Goal: Information Seeking & Learning: Learn about a topic

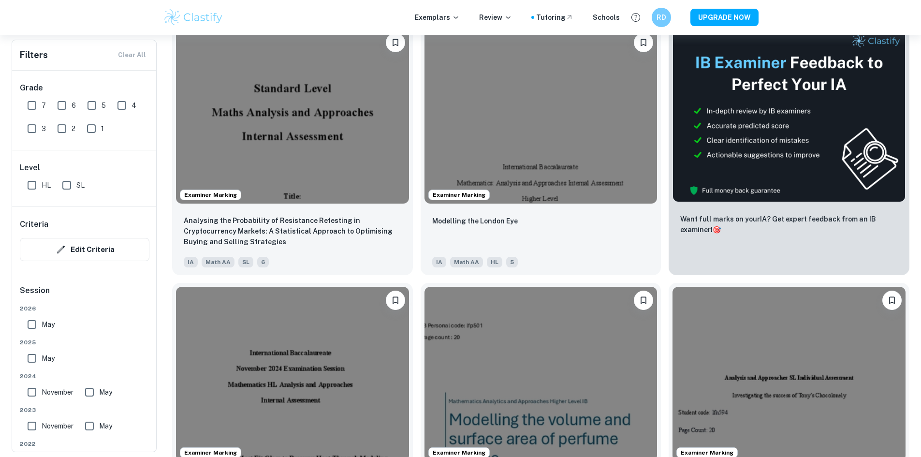
scroll to position [290, 0]
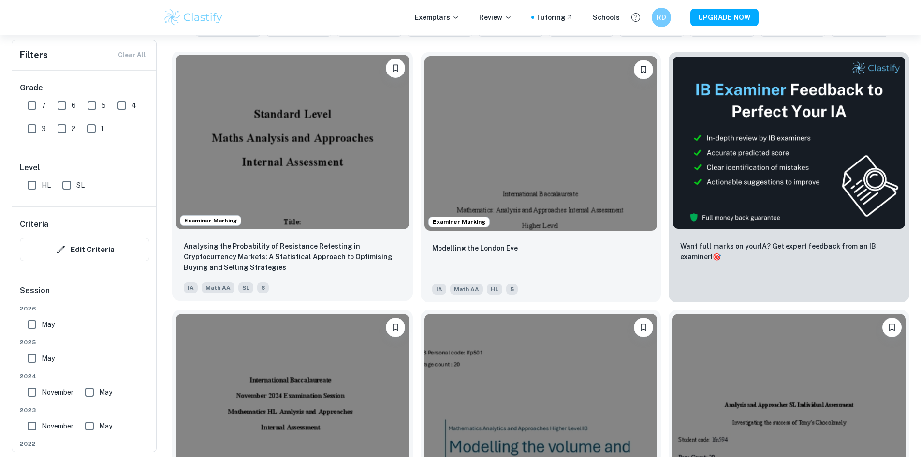
click at [289, 129] on img at bounding box center [292, 142] width 233 height 174
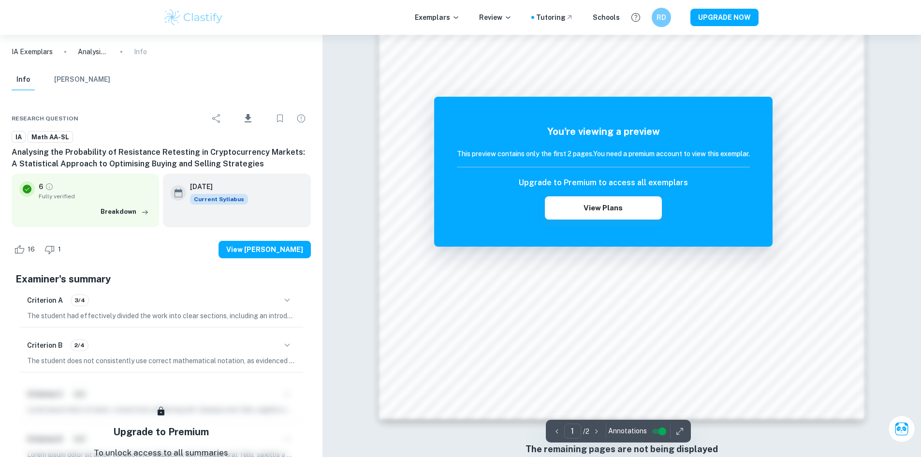
scroll to position [1026, 0]
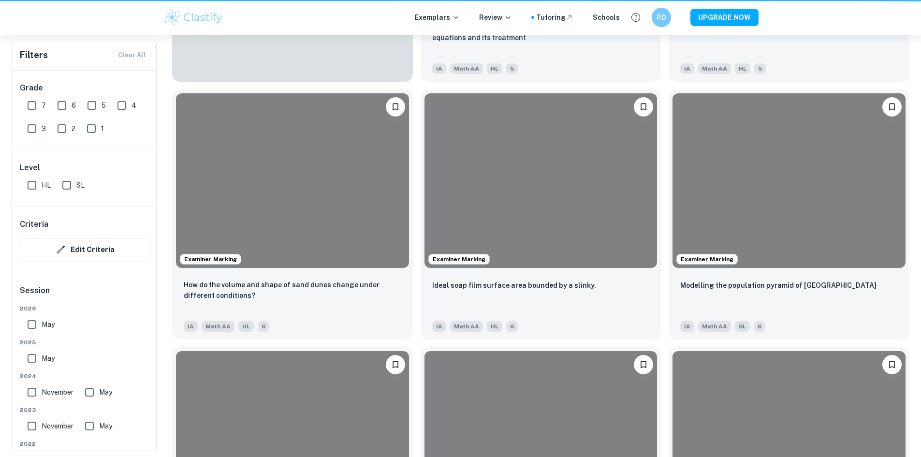
scroll to position [290, 0]
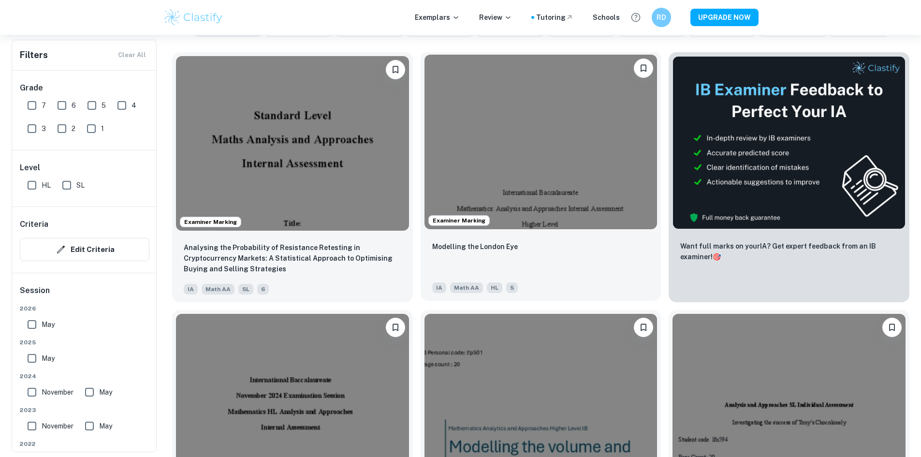
click at [490, 139] on img at bounding box center [540, 142] width 233 height 174
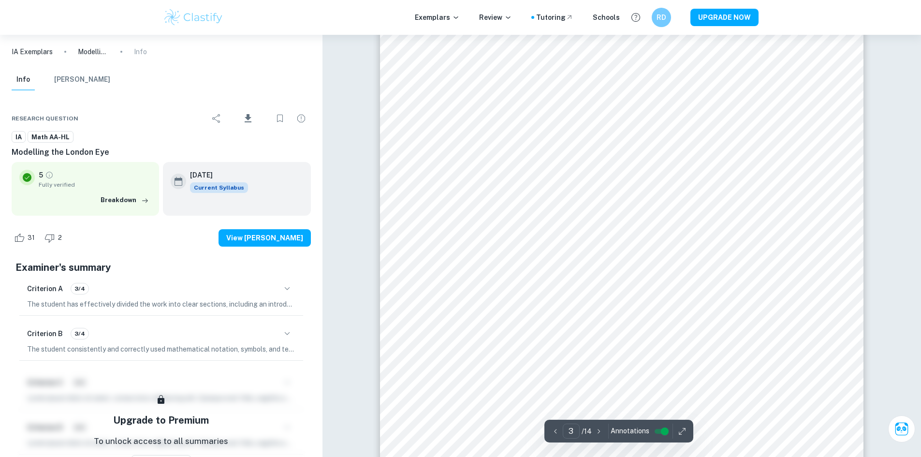
scroll to position [1691, 0]
type input "5"
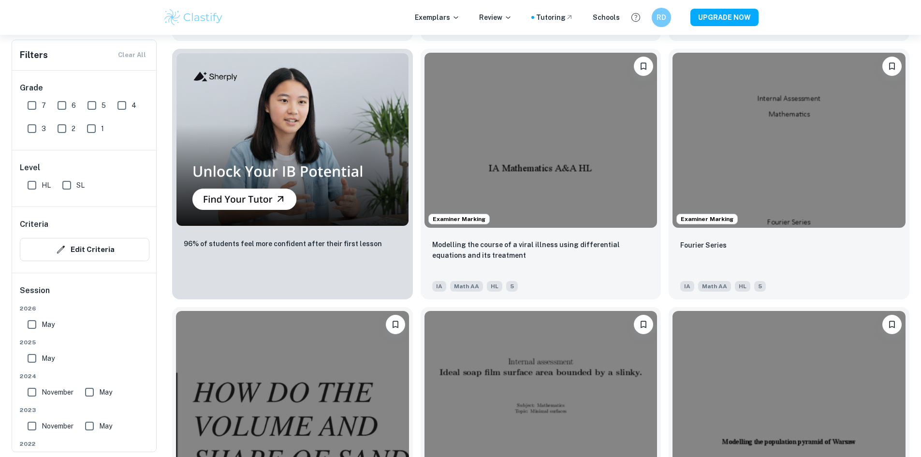
scroll to position [822, 0]
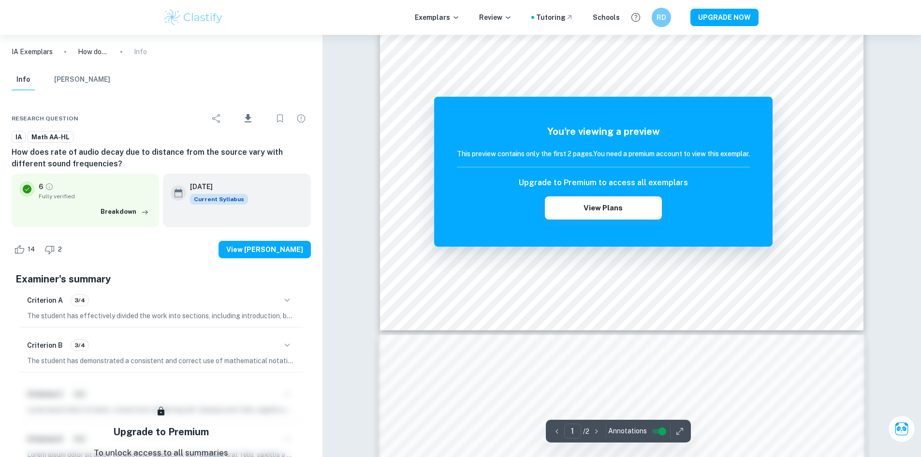
scroll to position [483, 0]
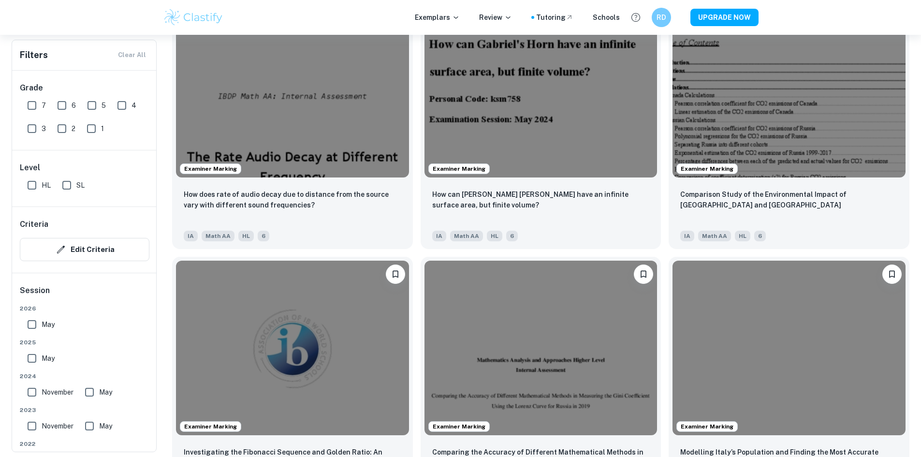
scroll to position [1401, 0]
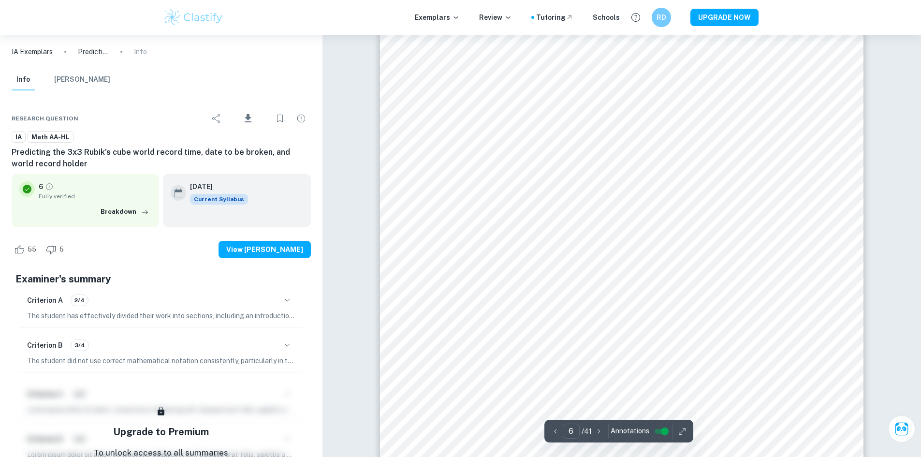
scroll to position [3479, 0]
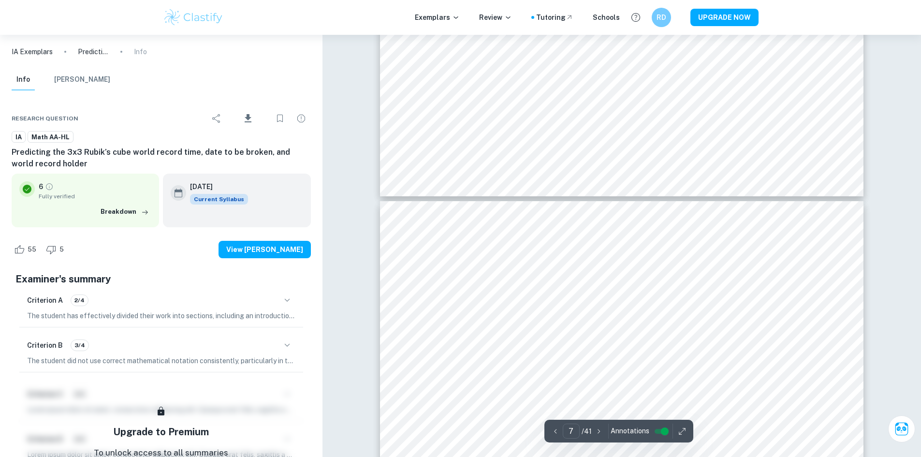
type input "8"
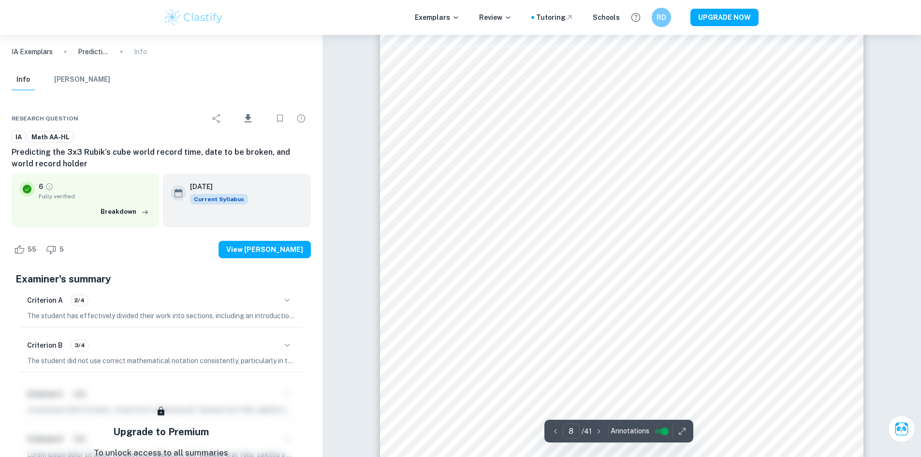
scroll to position [4881, 0]
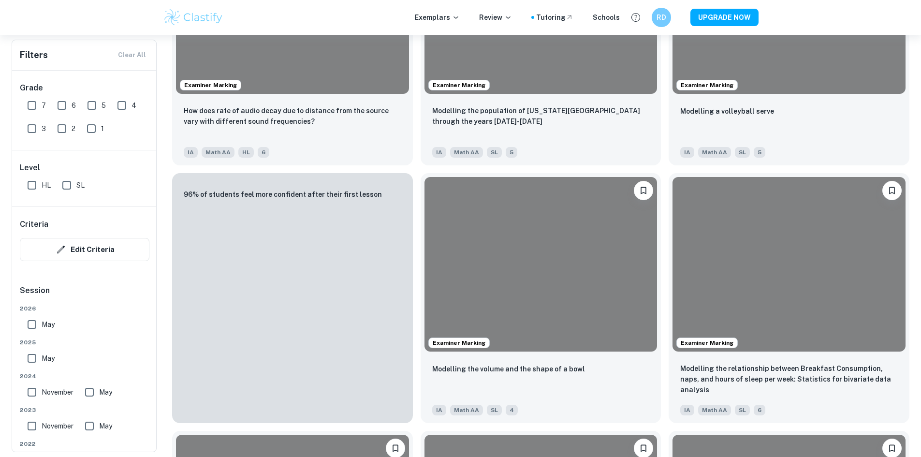
scroll to position [4832, 0]
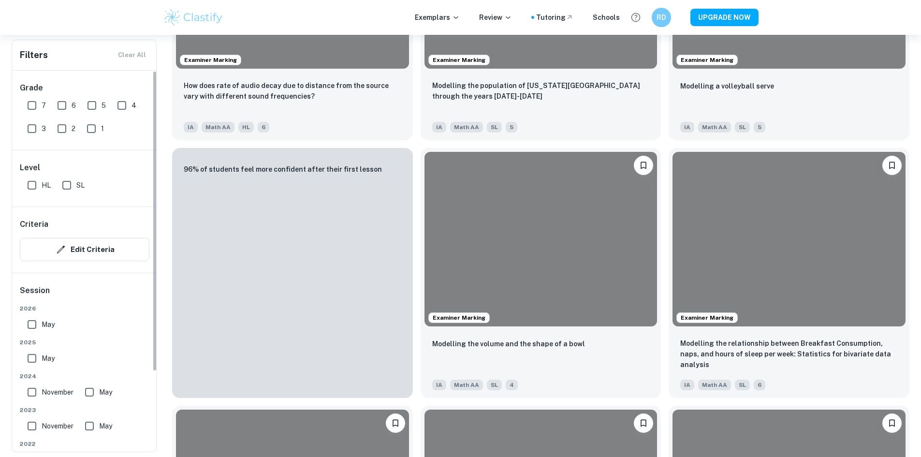
click at [34, 184] on input "HL" at bounding box center [31, 184] width 19 height 19
checkbox input "true"
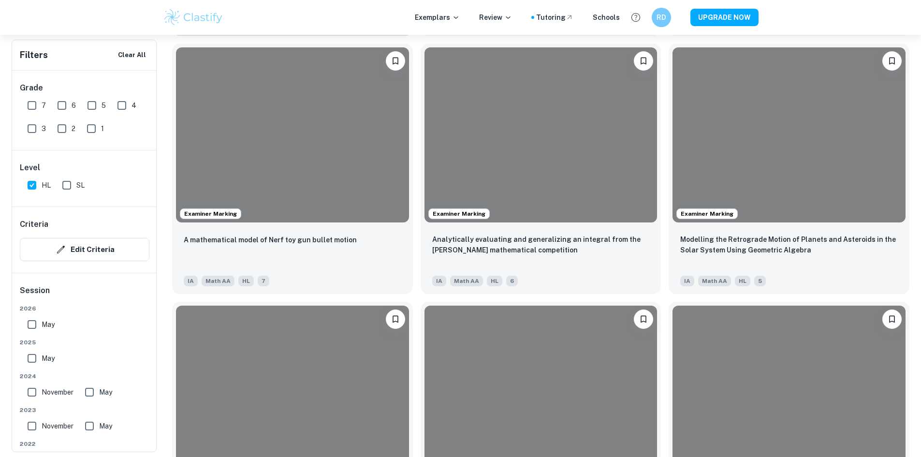
scroll to position [5219, 0]
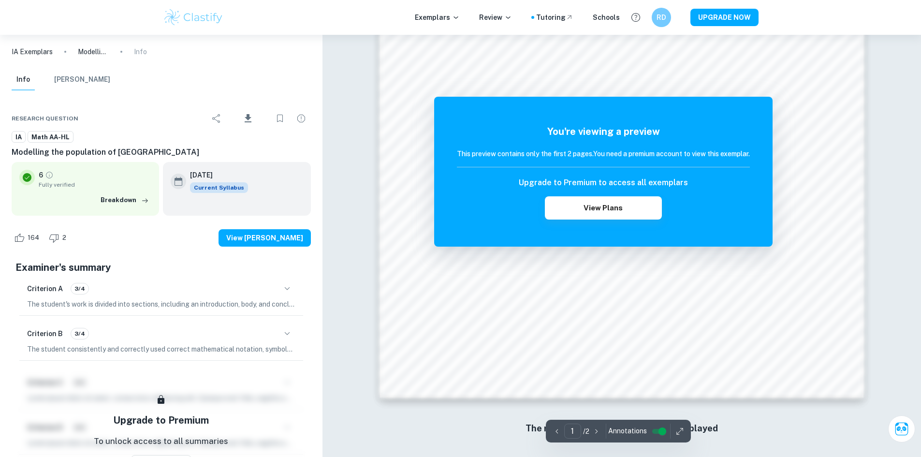
scroll to position [910, 0]
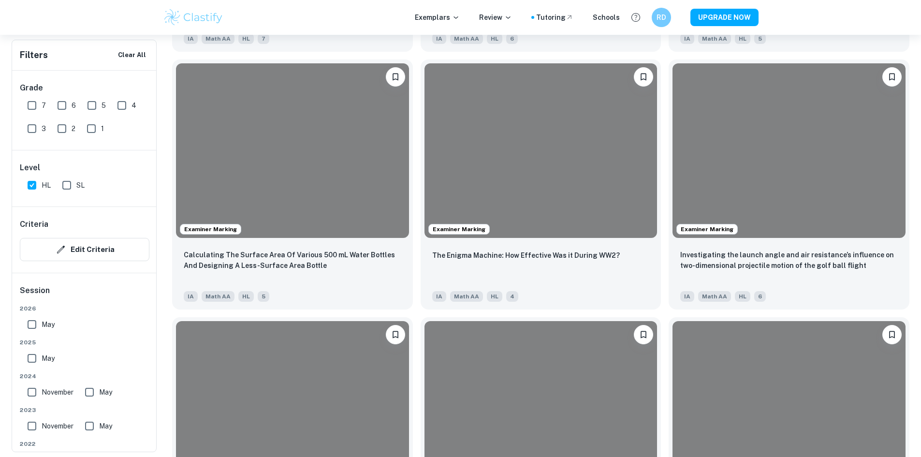
scroll to position [5461, 0]
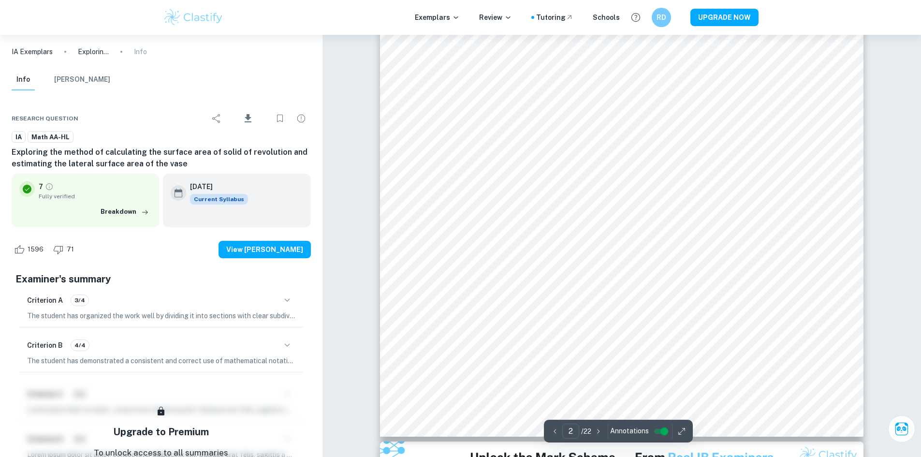
scroll to position [1063, 0]
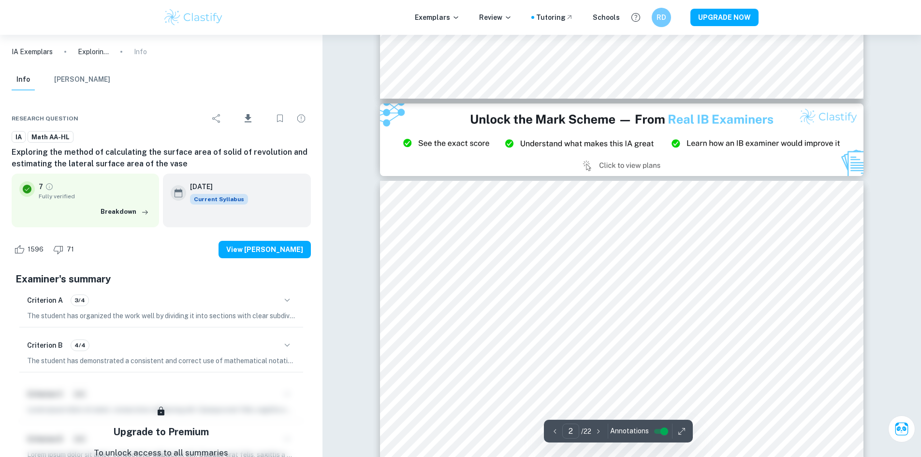
type input "3"
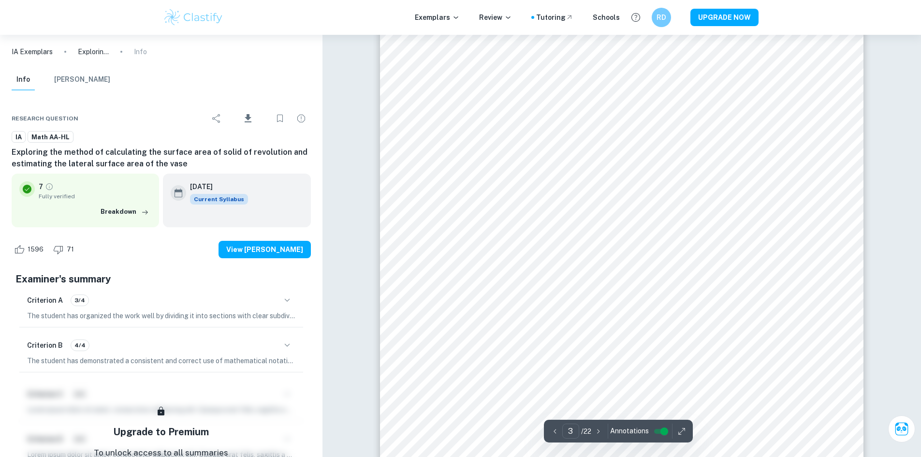
scroll to position [1836, 0]
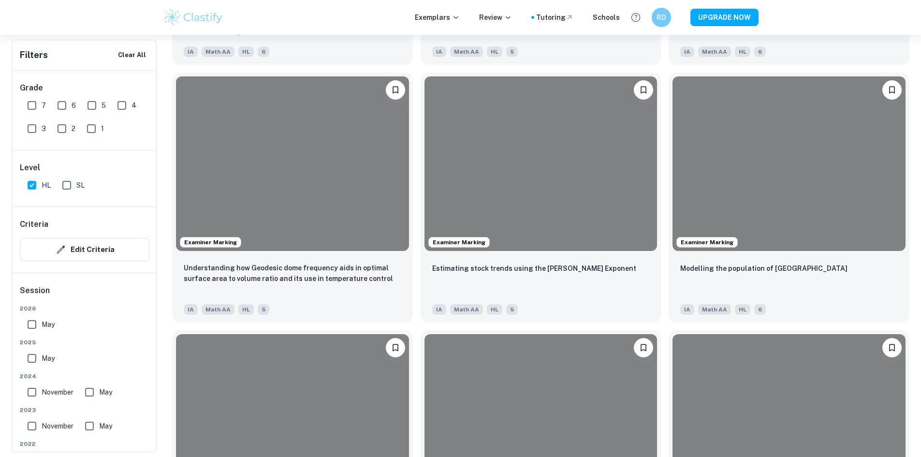
scroll to position [8022, 0]
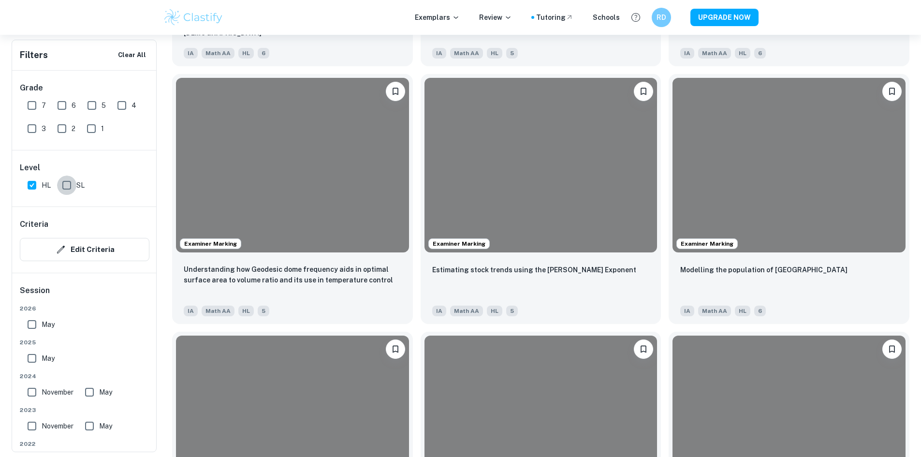
click at [66, 185] on input "SL" at bounding box center [66, 184] width 19 height 19
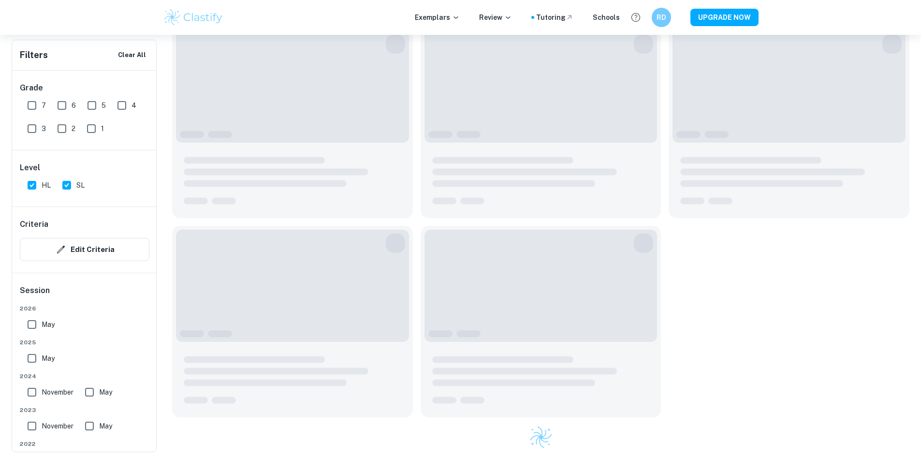
scroll to position [936, 0]
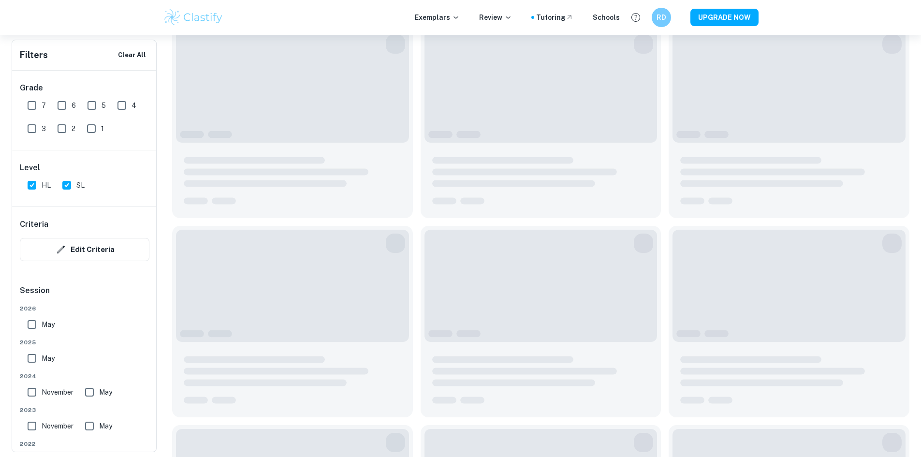
click at [67, 185] on input "SL" at bounding box center [66, 184] width 19 height 19
checkbox input "false"
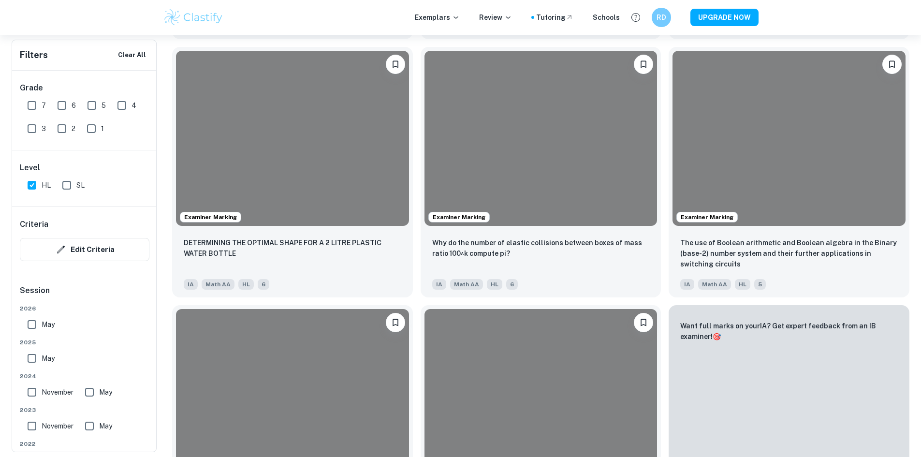
scroll to position [8312, 0]
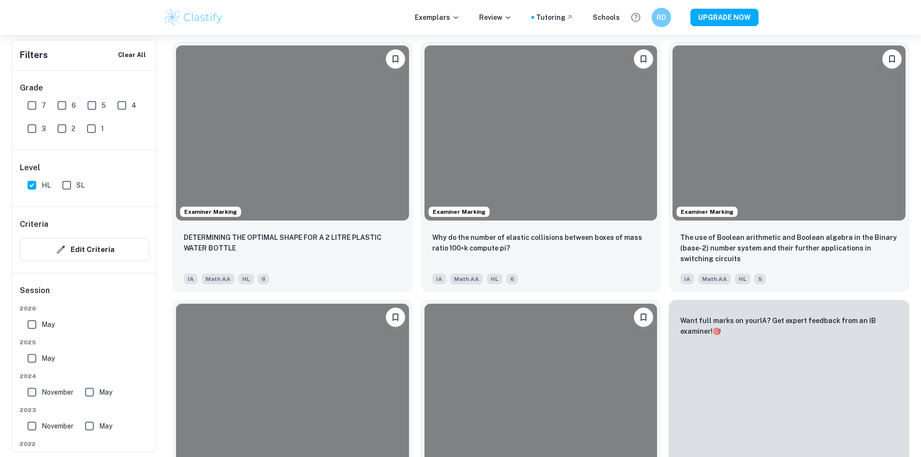
click at [60, 100] on input "6" at bounding box center [61, 105] width 19 height 19
checkbox input "true"
click at [36, 104] on input "7" at bounding box center [31, 105] width 19 height 19
checkbox input "true"
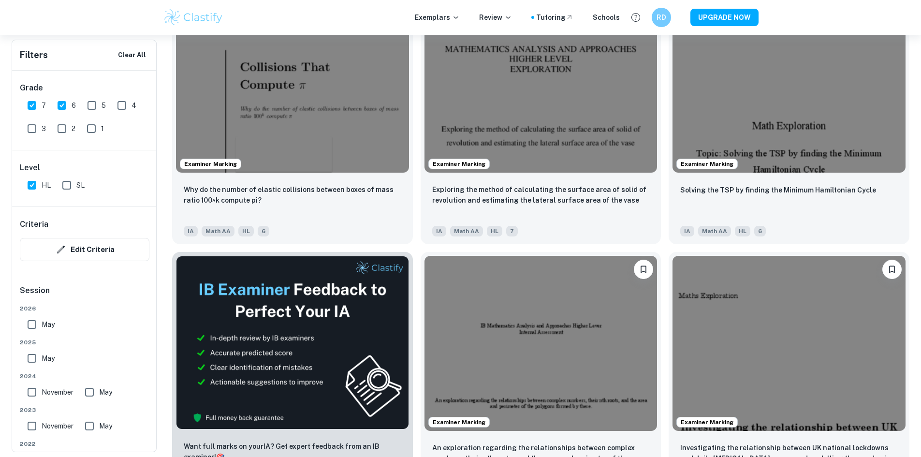
scroll to position [1661, 0]
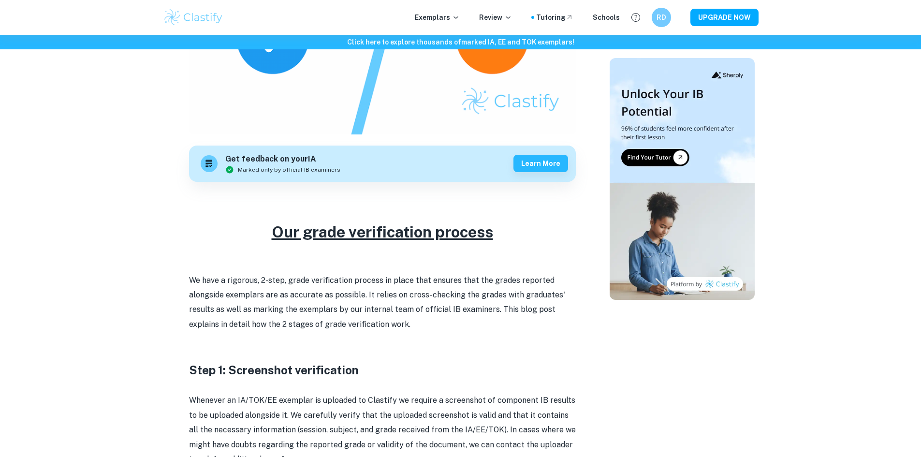
scroll to position [242, 0]
